Goal: Task Accomplishment & Management: Manage account settings

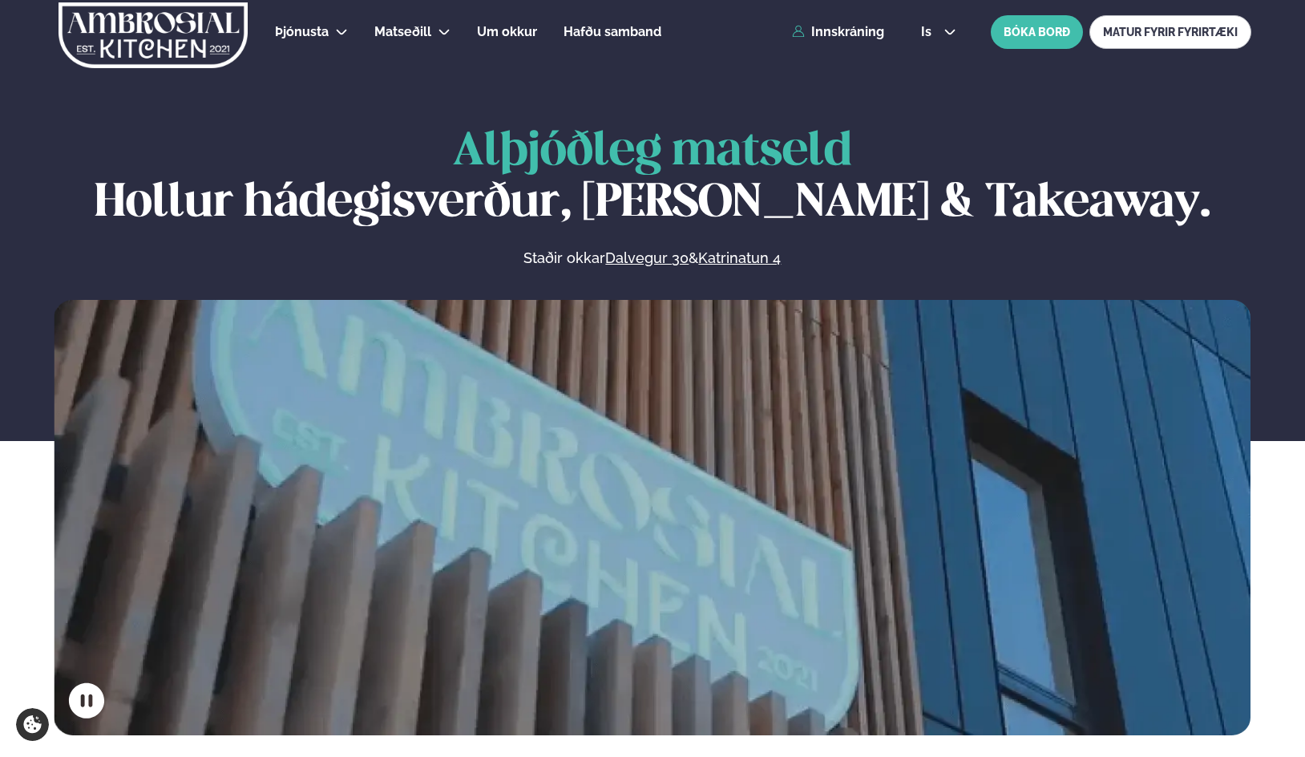
click at [933, 30] on span "is" at bounding box center [928, 32] width 15 height 13
click at [933, 59] on link "en" at bounding box center [938, 61] width 60 height 32
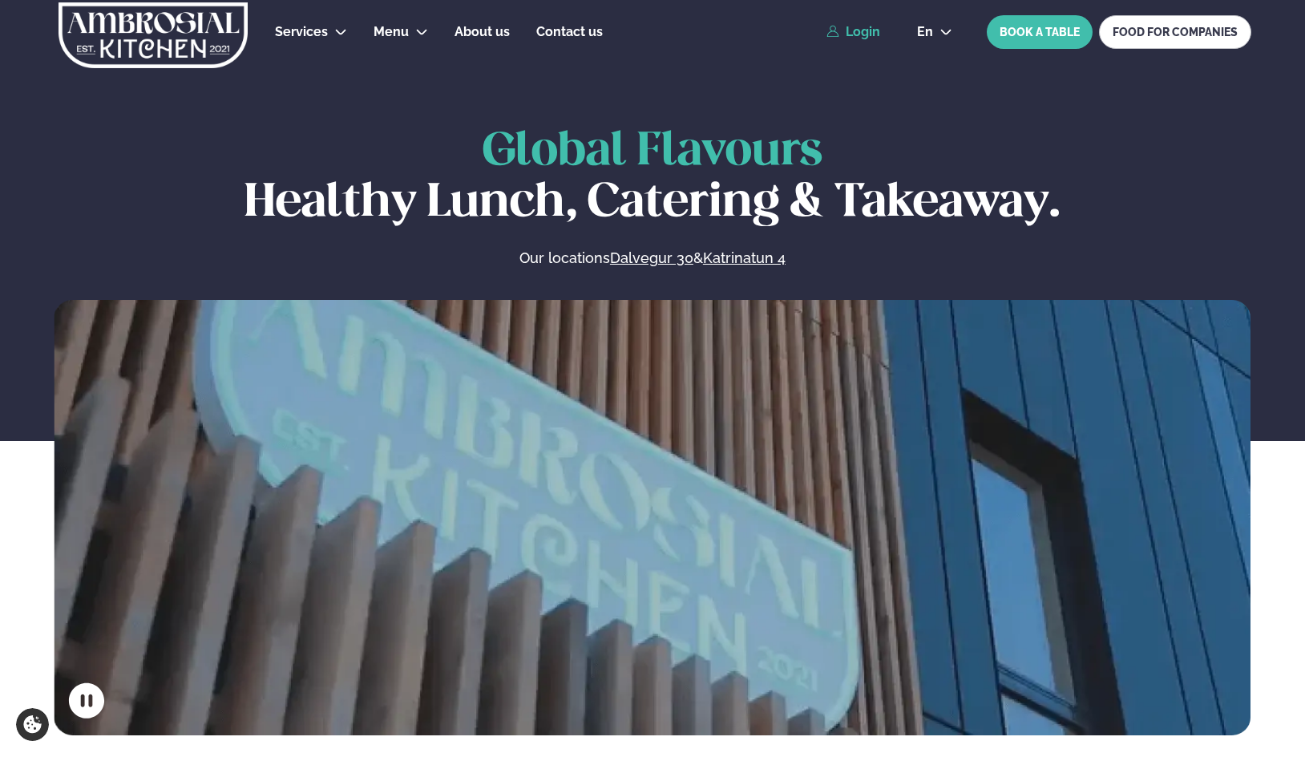
click at [863, 34] on link "Login" at bounding box center [854, 32] width 54 height 14
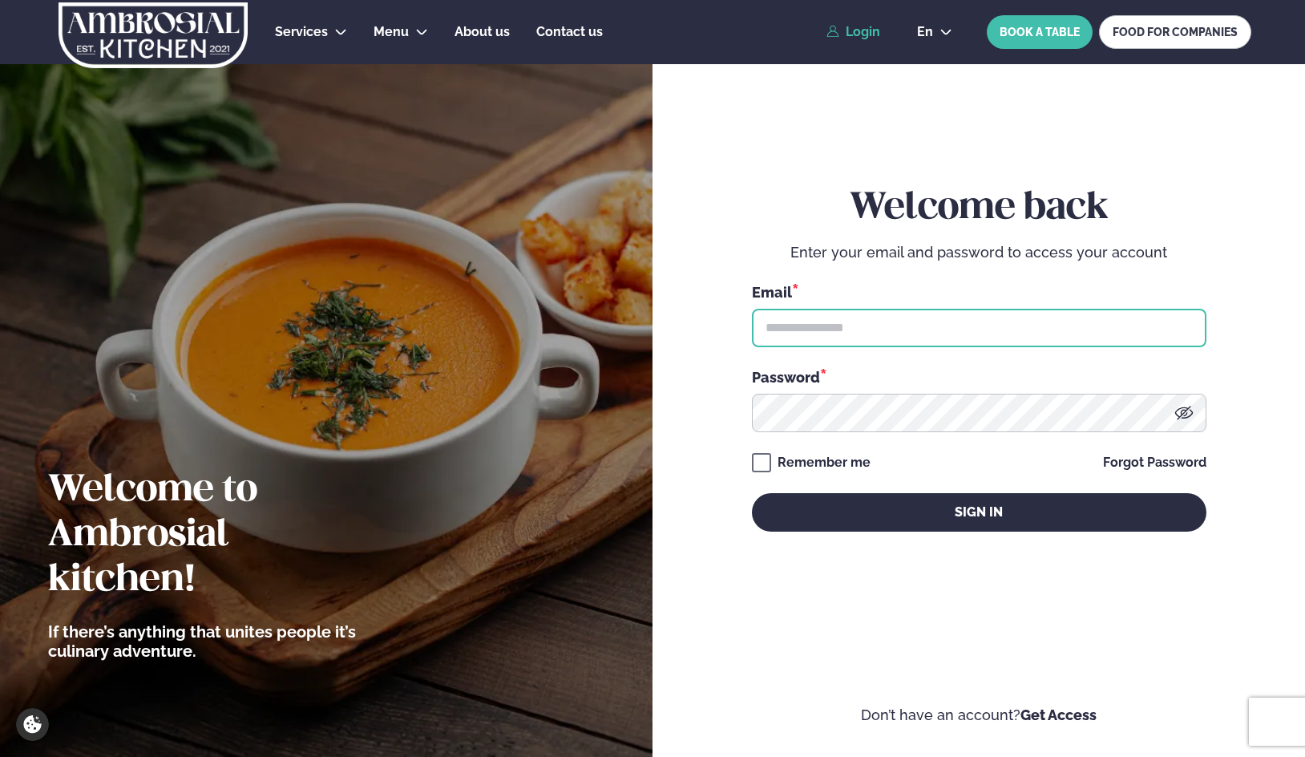
type input "**********"
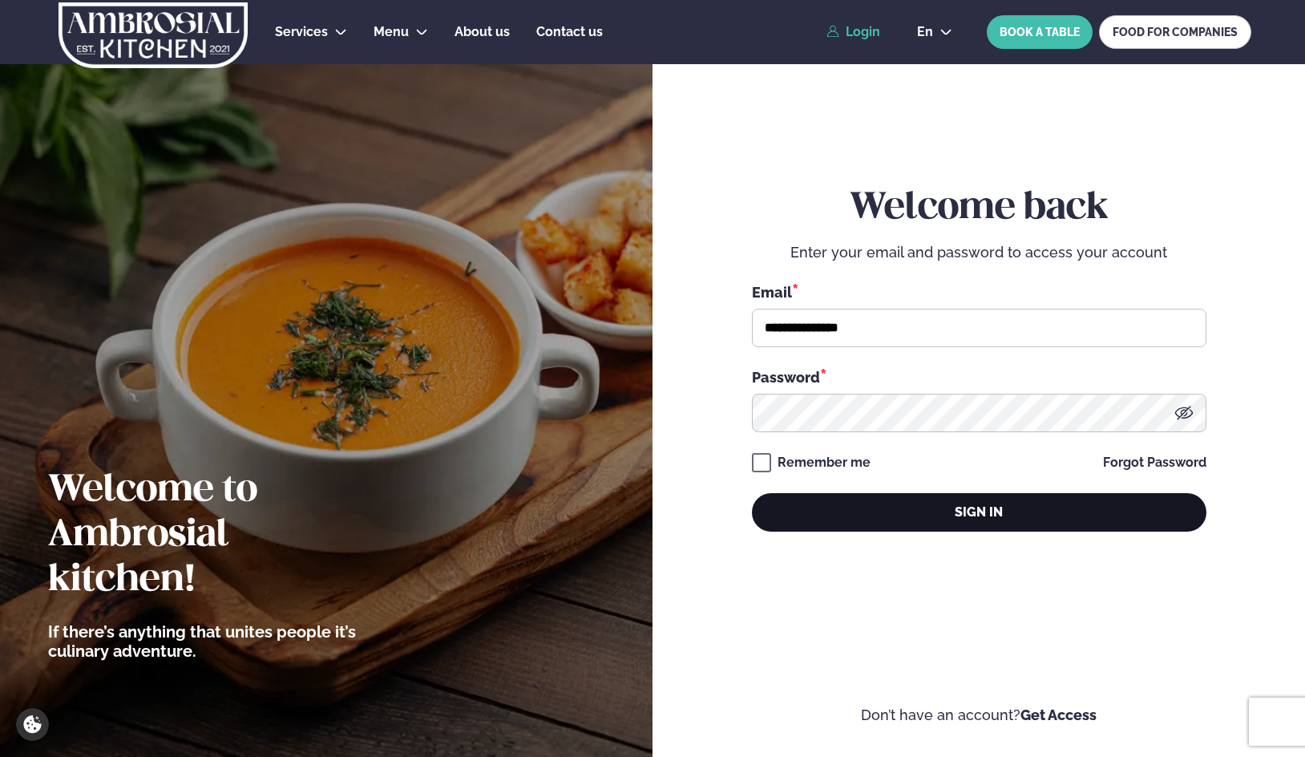
click at [823, 501] on button "Sign in" at bounding box center [979, 512] width 455 height 38
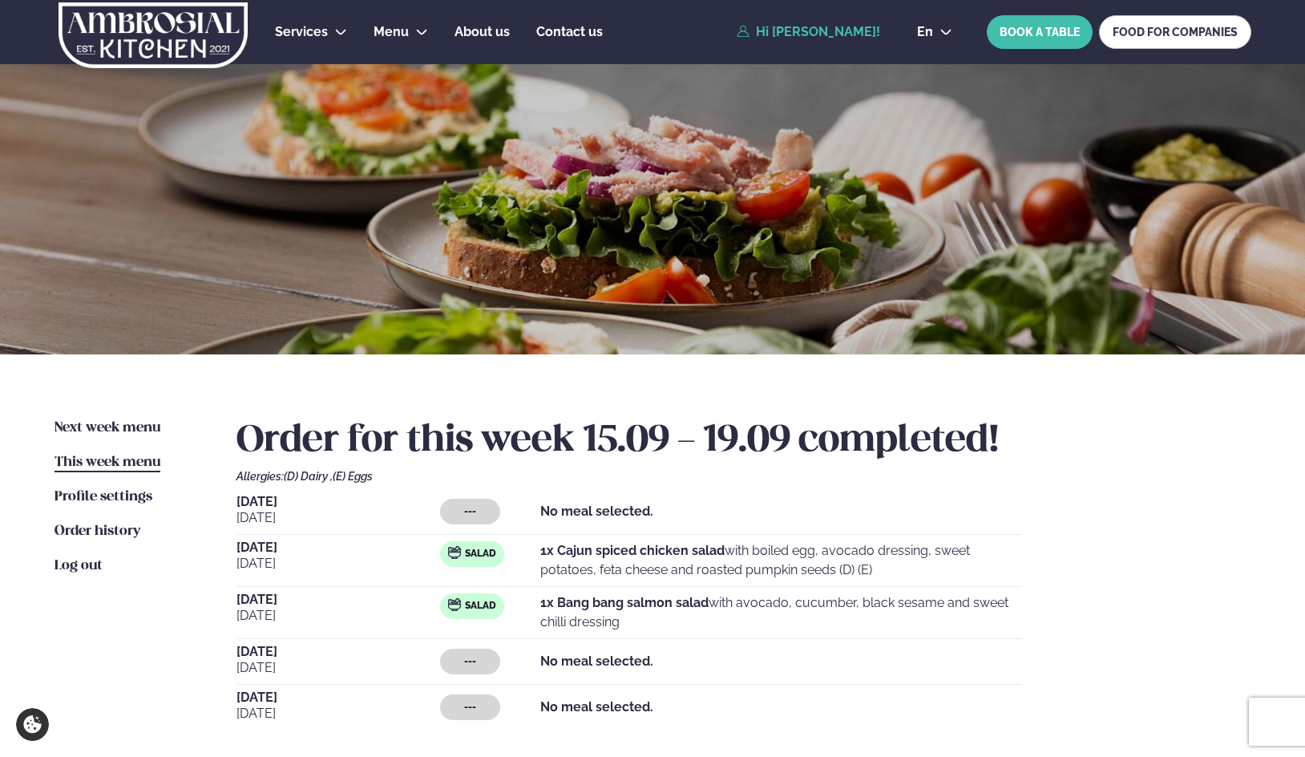
scroll to position [80, 0]
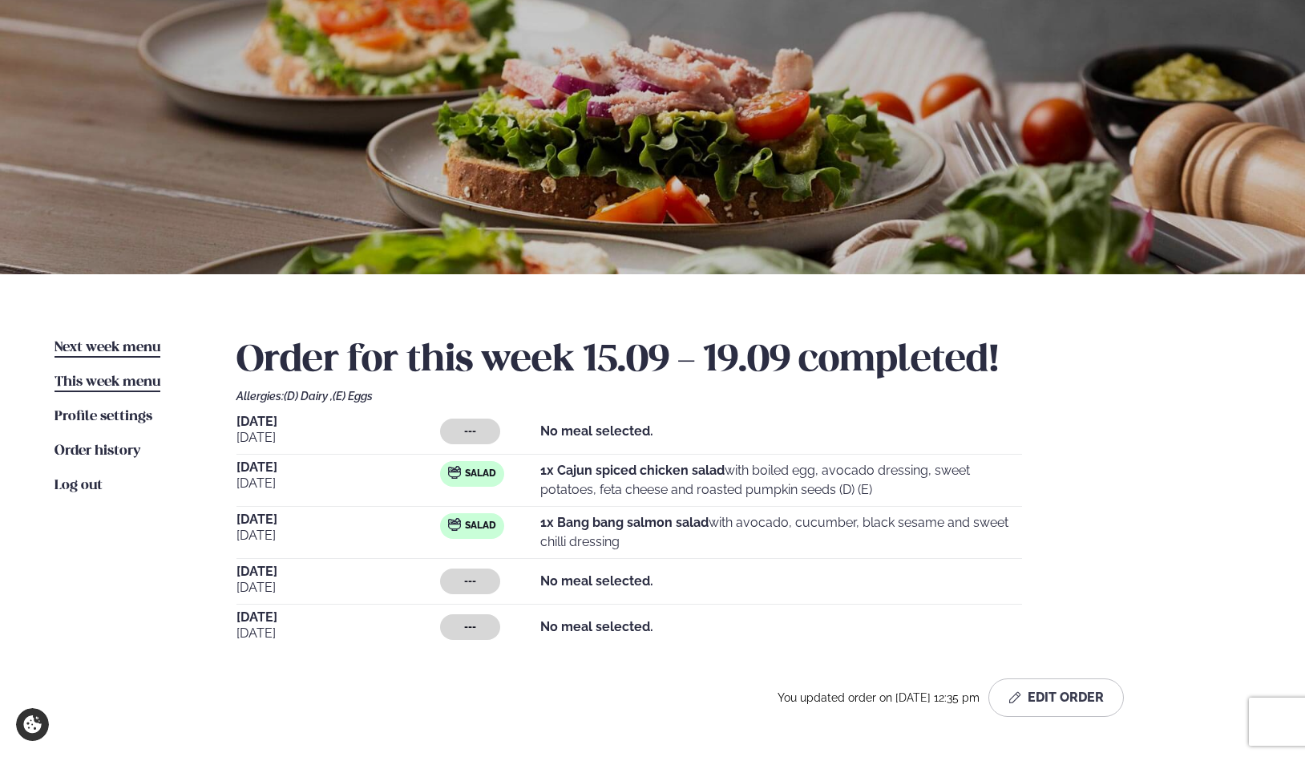
click at [100, 354] on span "Next week menu" at bounding box center [108, 348] width 106 height 14
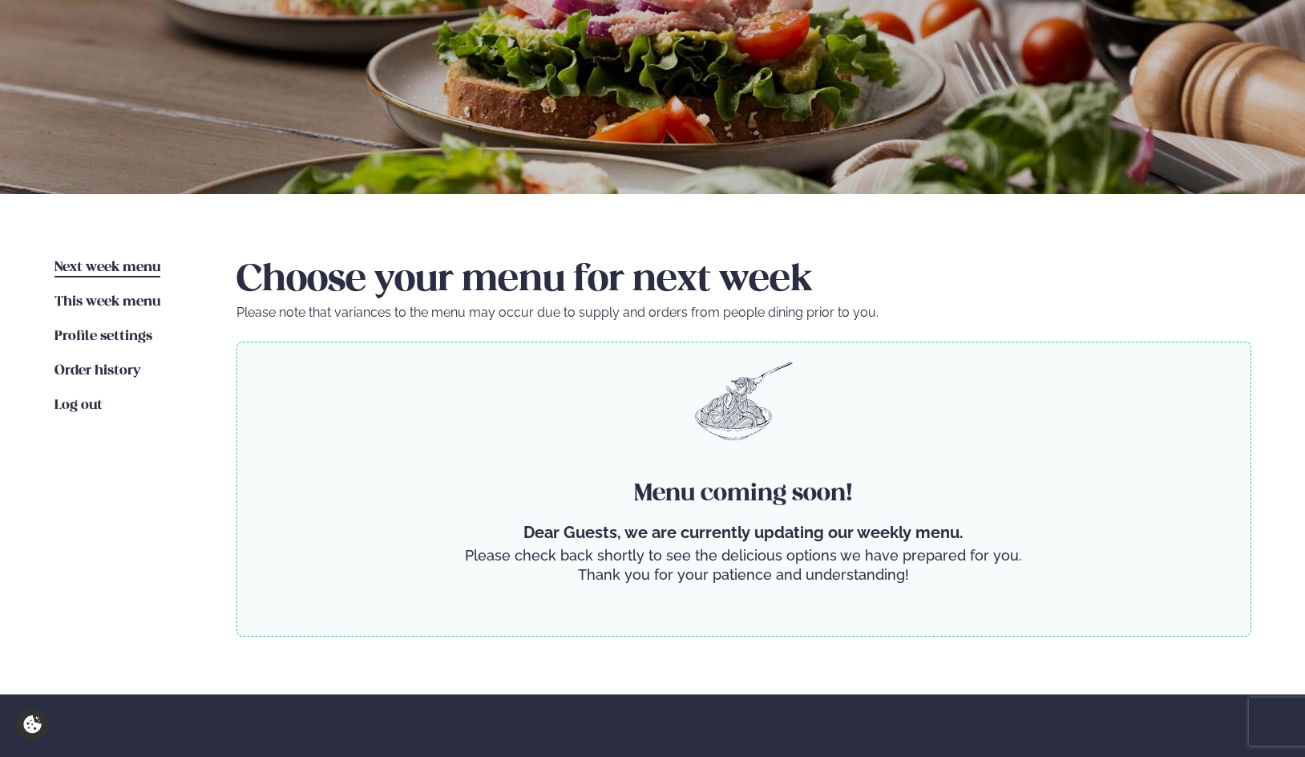
scroll to position [80, 0]
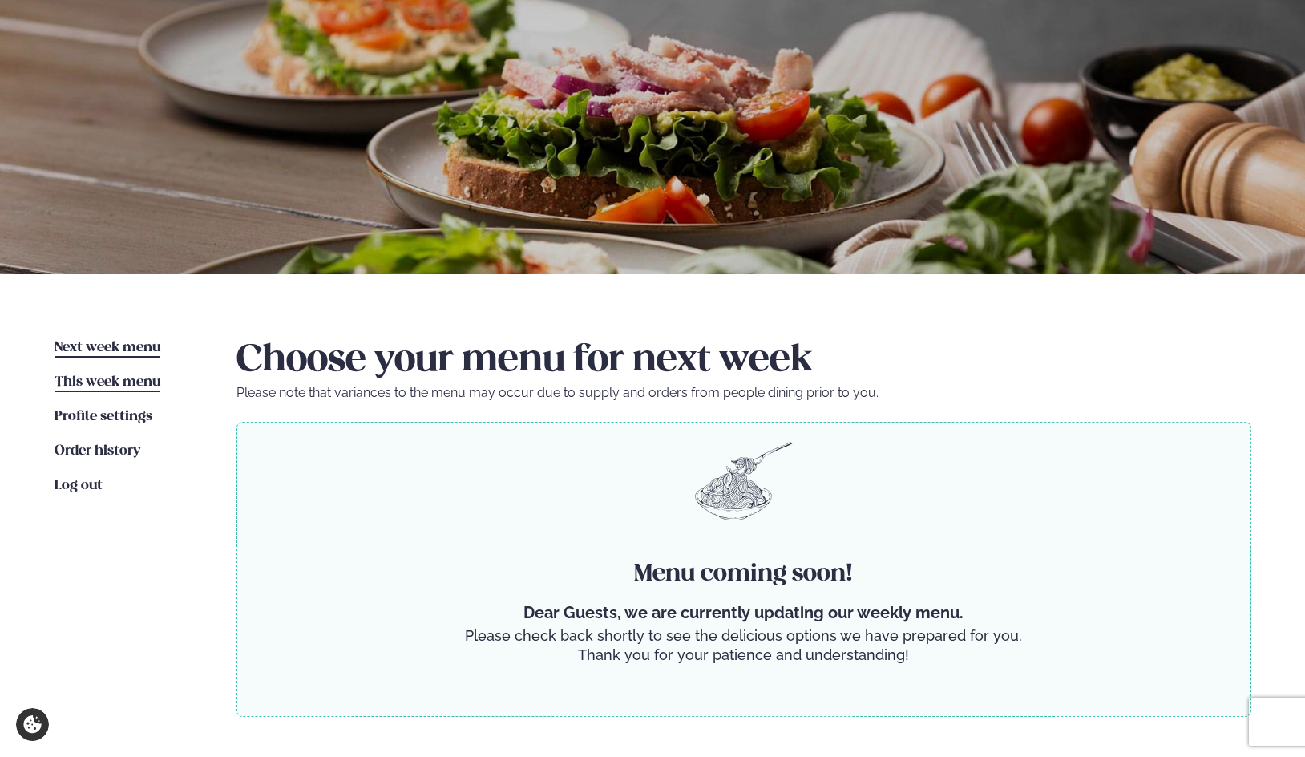
click at [104, 378] on span "This week menu" at bounding box center [108, 382] width 106 height 14
